Goal: Task Accomplishment & Management: Manage account settings

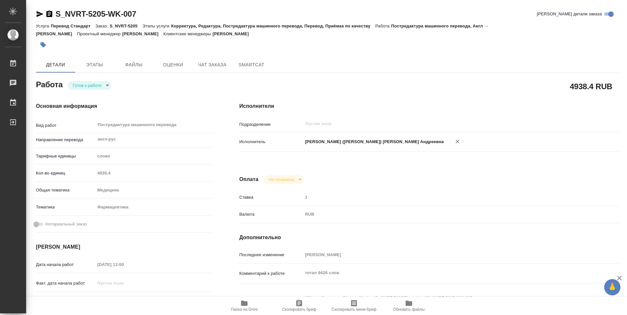
type textarea "x"
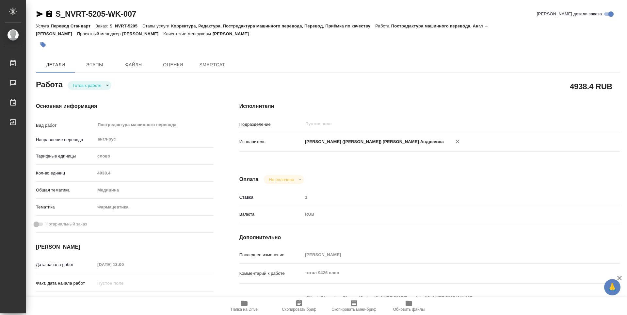
type textarea "x"
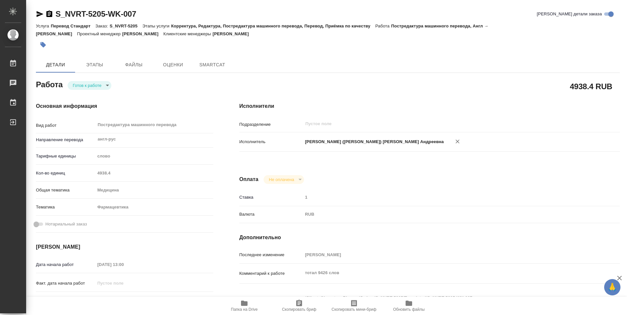
type textarea "x"
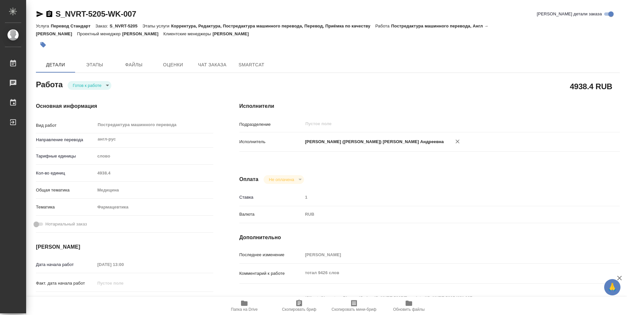
type textarea "x"
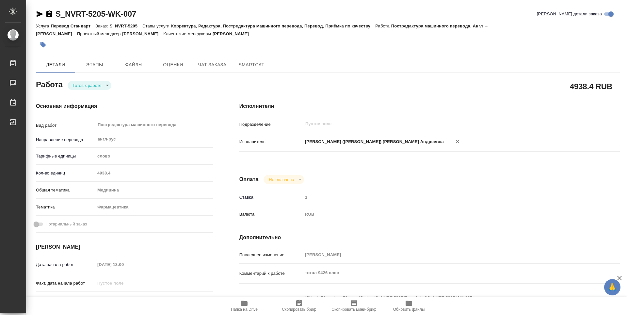
type textarea "x"
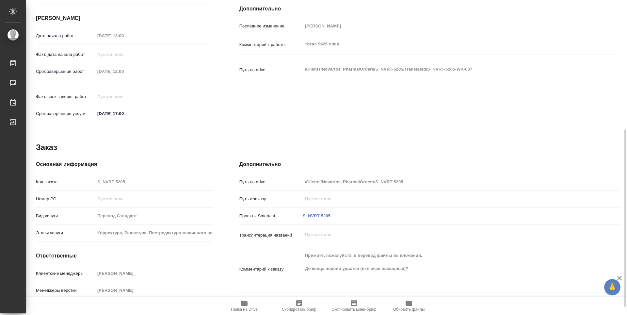
scroll to position [242, 0]
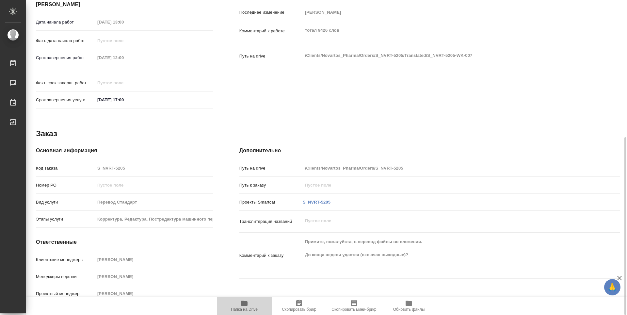
click at [247, 303] on icon "button" at bounding box center [244, 302] width 7 height 5
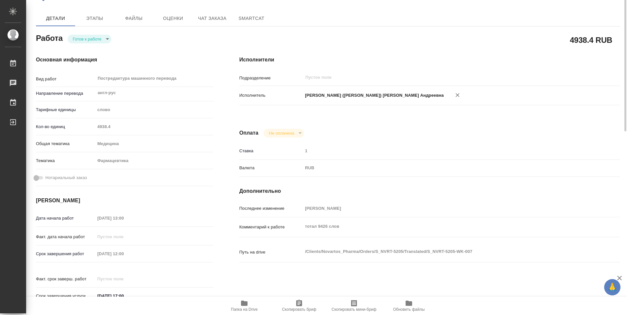
scroll to position [0, 0]
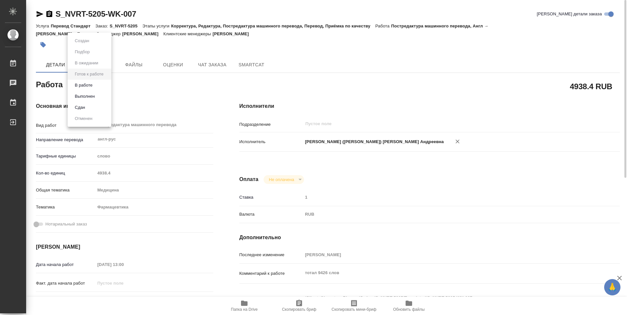
click at [106, 85] on body "🙏 .cls-1 fill:#fff; AWATERA [PERSON_NAME] 0 Чаты График Выйти S_NVRT-5205-WK-00…" at bounding box center [313, 157] width 627 height 315
click at [91, 97] on button "Выполнен" at bounding box center [85, 96] width 24 height 7
type textarea "x"
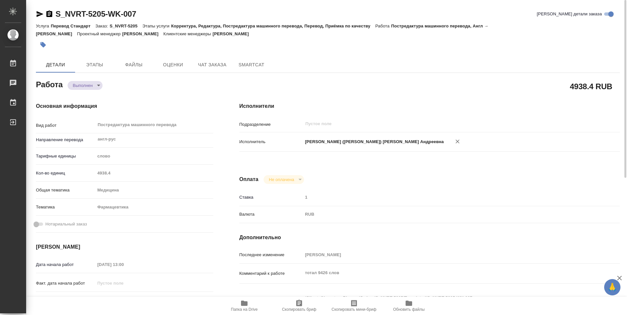
type textarea "x"
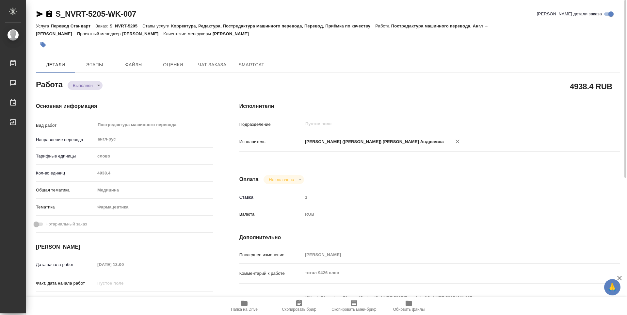
type textarea "x"
